Goal: Transaction & Acquisition: Purchase product/service

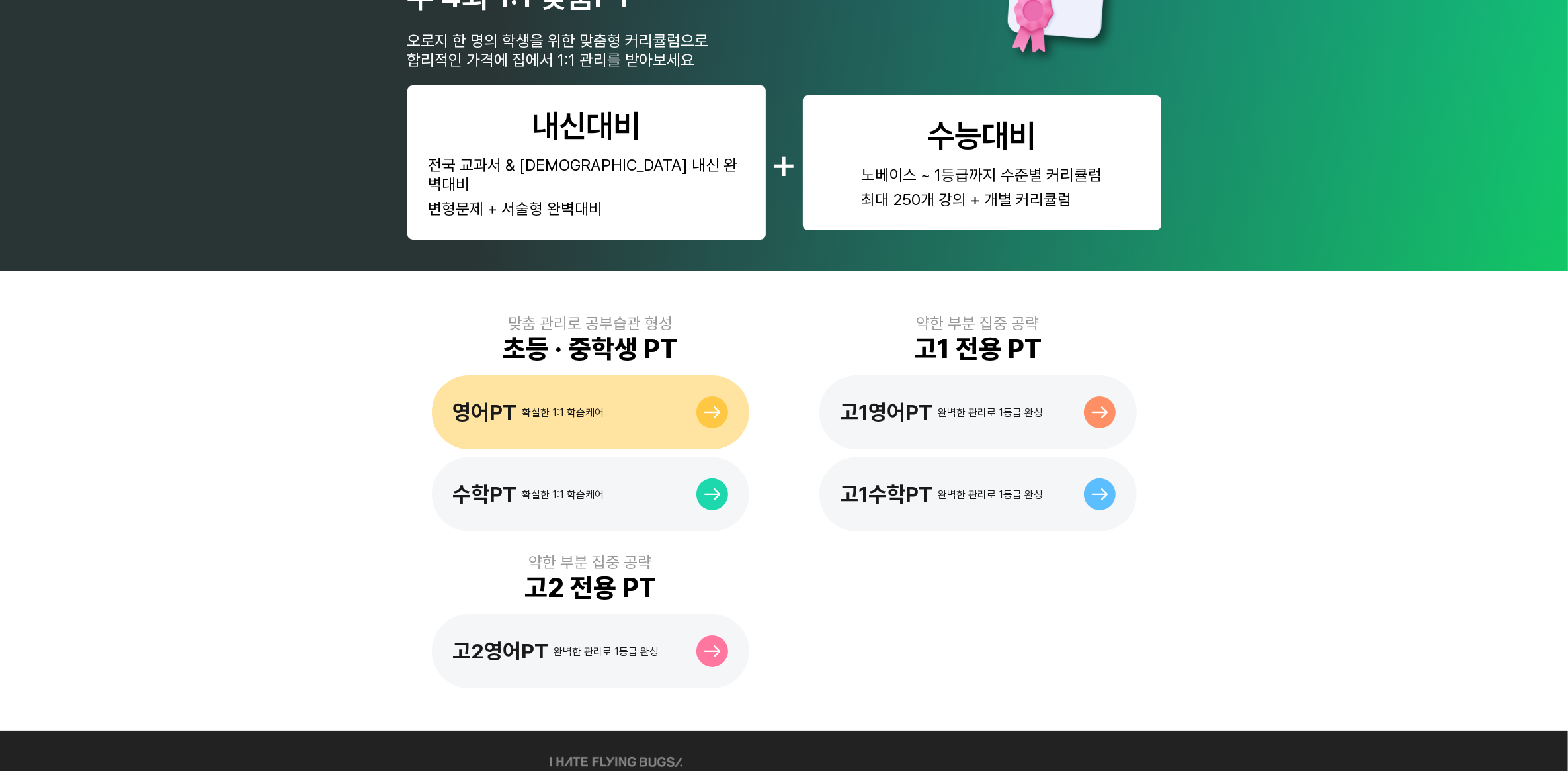
scroll to position [556, 0]
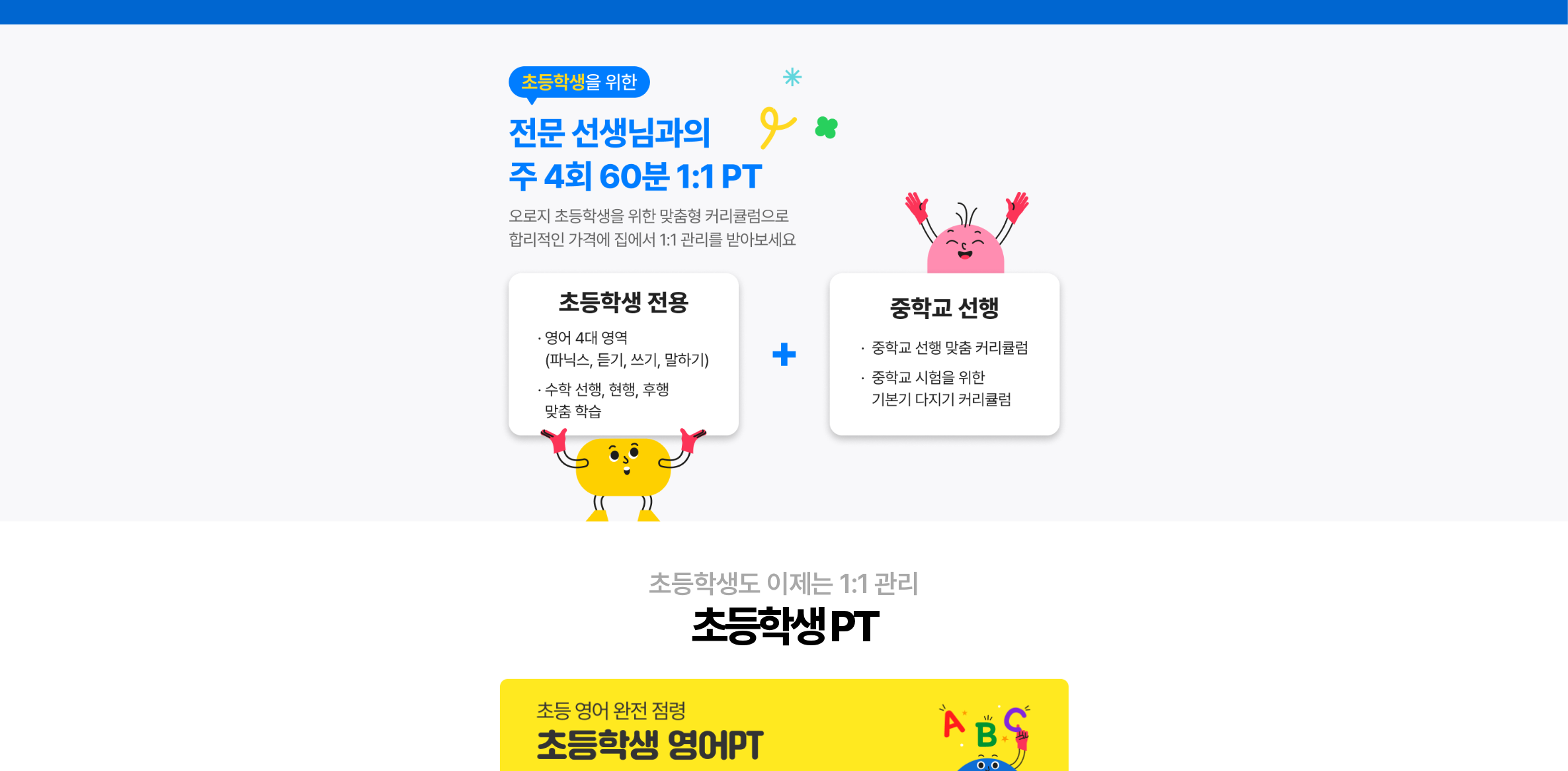
scroll to position [497, 0]
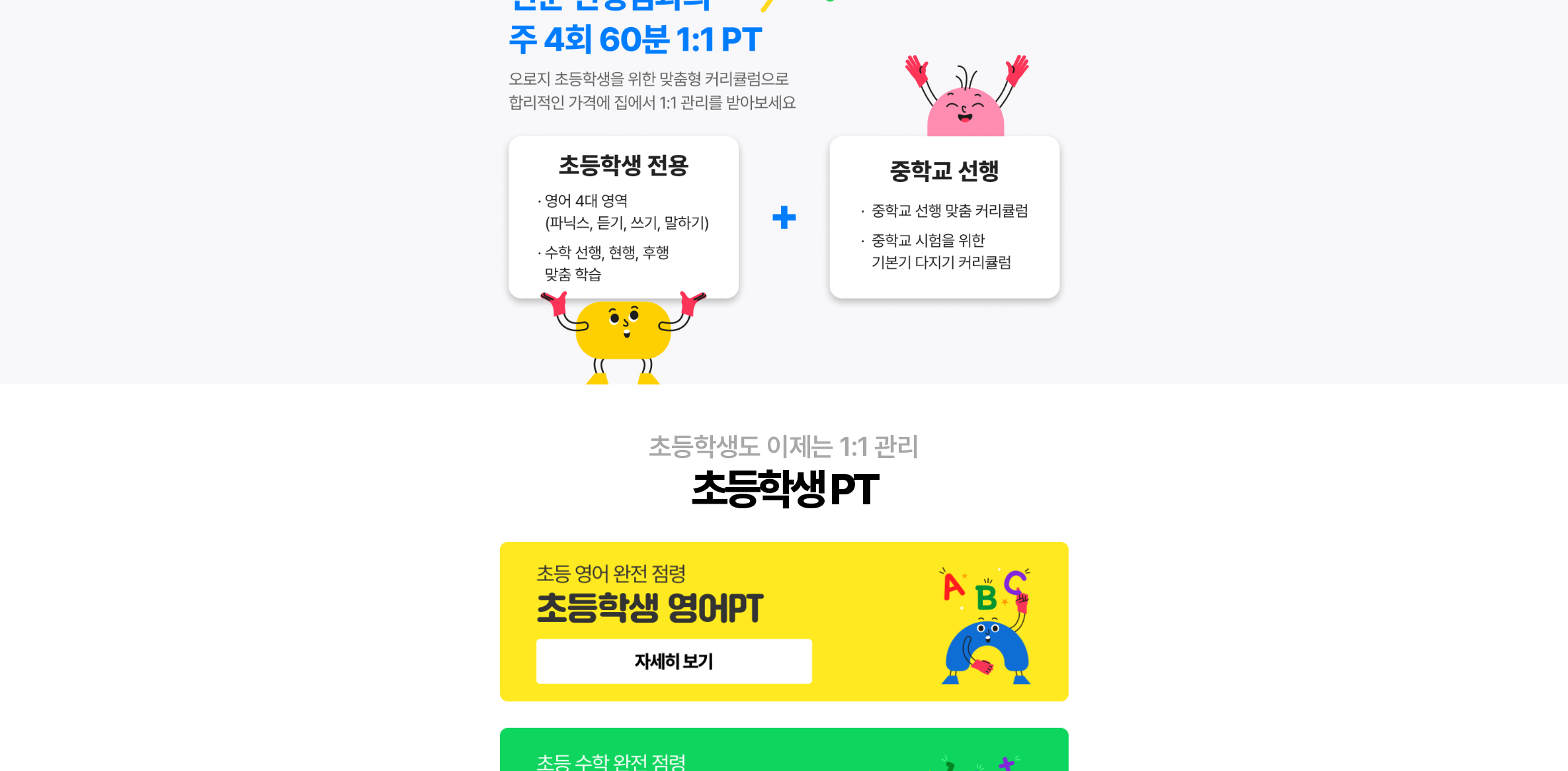
click at [674, 655] on img at bounding box center [784, 621] width 568 height 159
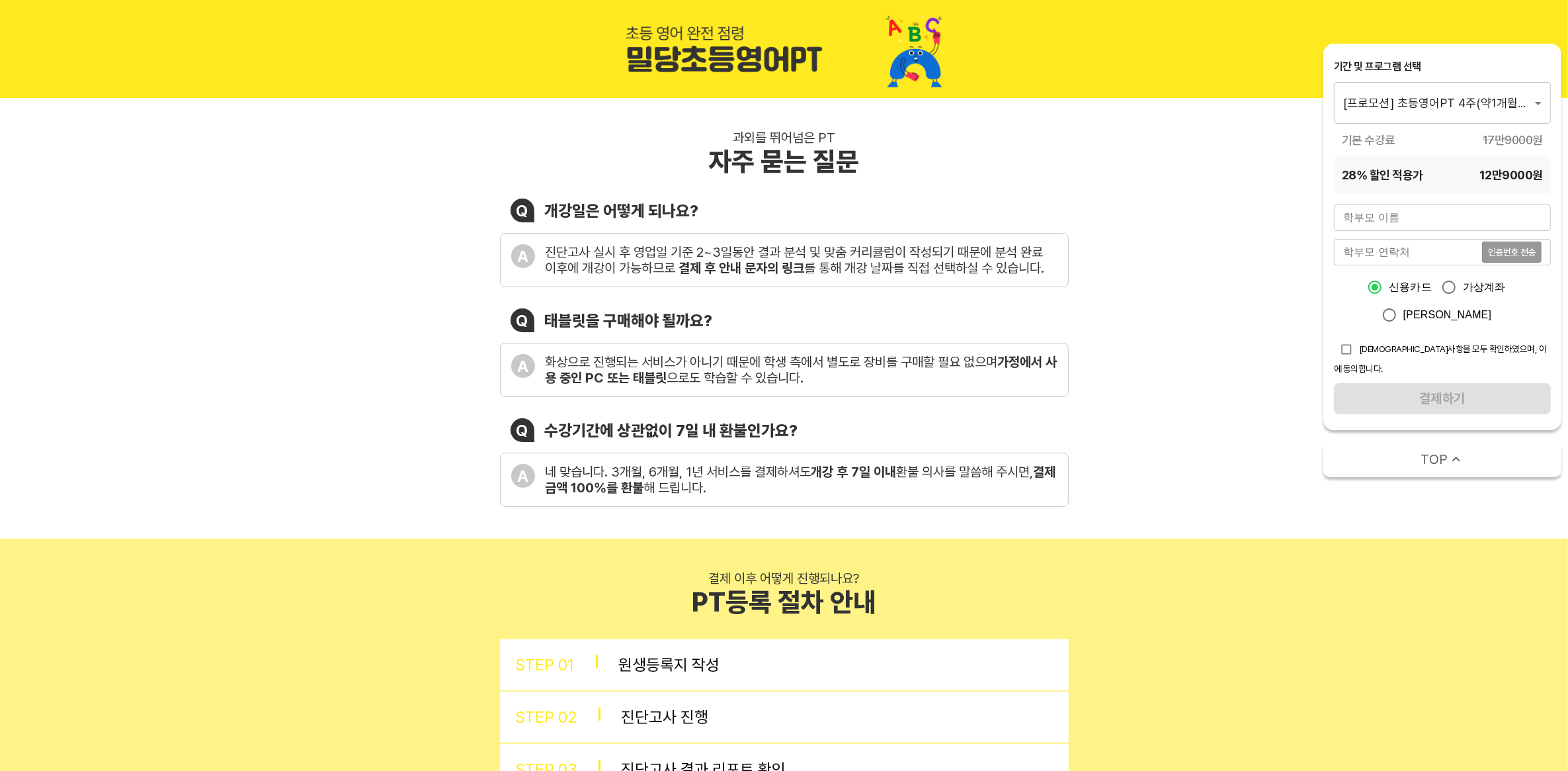
drag, startPoint x: 1400, startPoint y: 79, endPoint x: 1411, endPoint y: 89, distance: 14.9
click at [1400, 79] on div "기간 및 프로그램 선택 [프로모션] 초등영어PT 4주(약1개월) 프로그램 1560 ​" at bounding box center [1441, 91] width 217 height 64
click at [1436, 128] on li "[프로모션] 초등영어PT 12주(약3개월) 프로그램" at bounding box center [1457, 126] width 246 height 23
type input "1561"
